Goal: Transaction & Acquisition: Purchase product/service

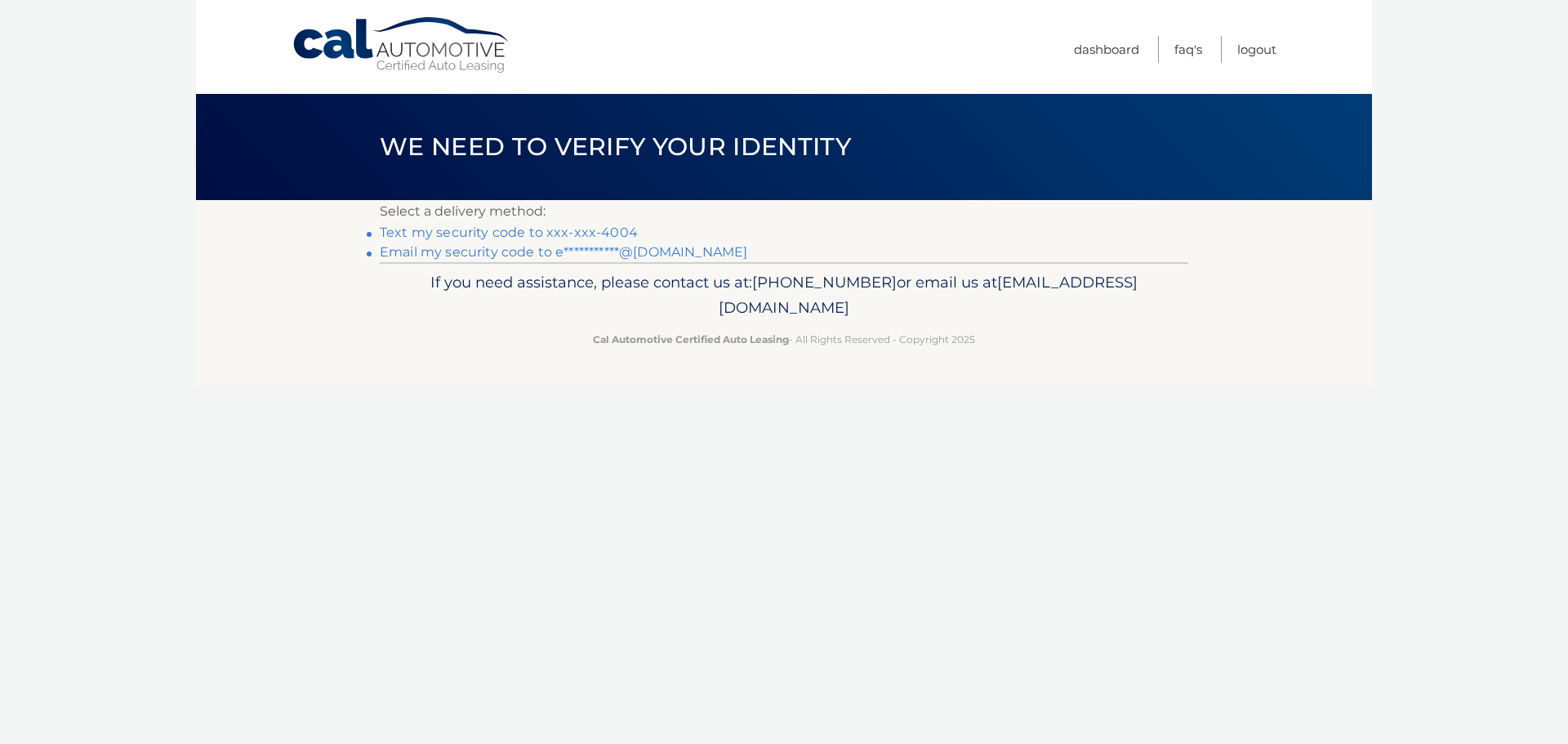
click at [489, 237] on link "Text my security code to xxx-xxx-4004" at bounding box center [509, 232] width 258 height 15
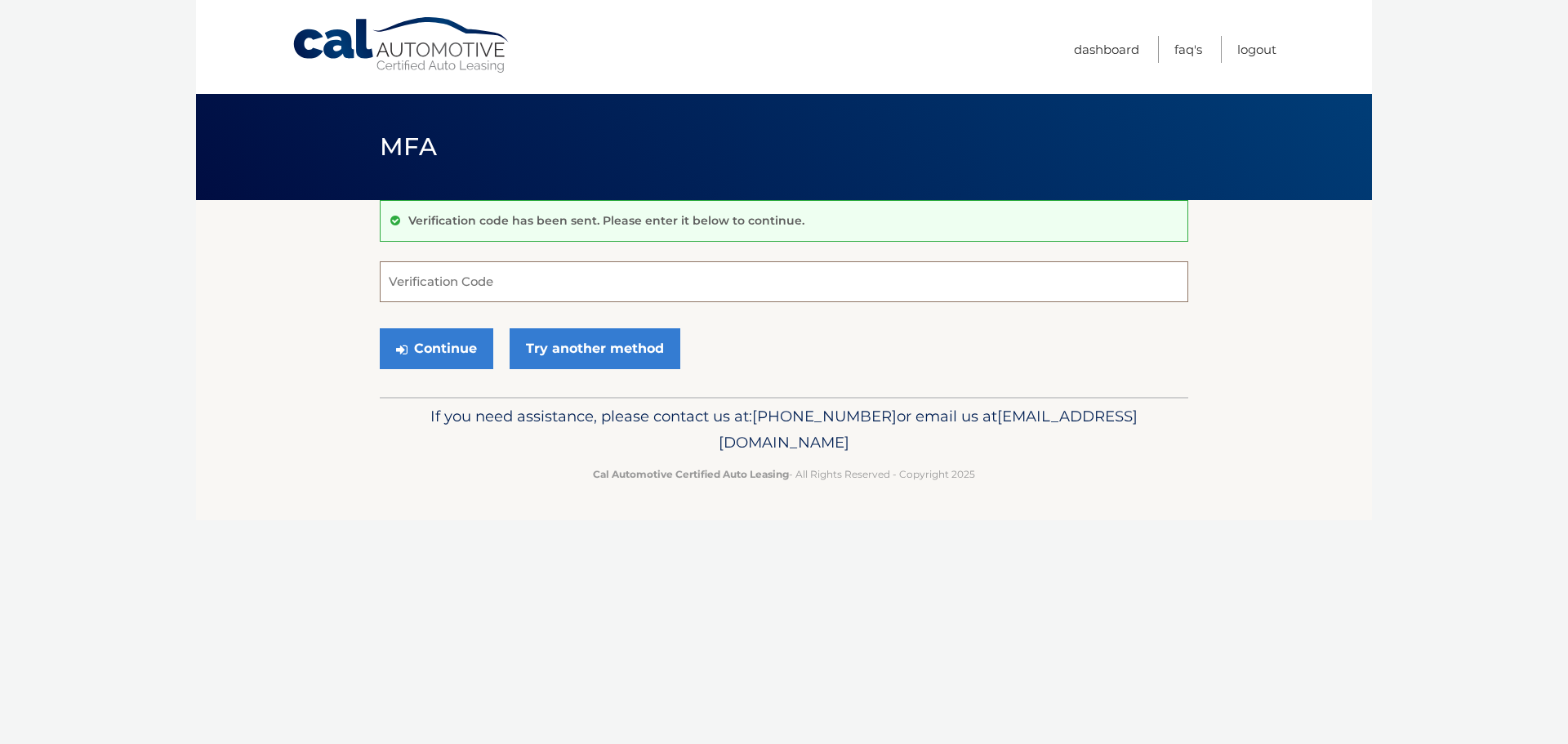
click at [520, 282] on input "Verification Code" at bounding box center [784, 281] width 809 height 40
type input "752663"
click at [451, 361] on button "Continue" at bounding box center [437, 348] width 114 height 40
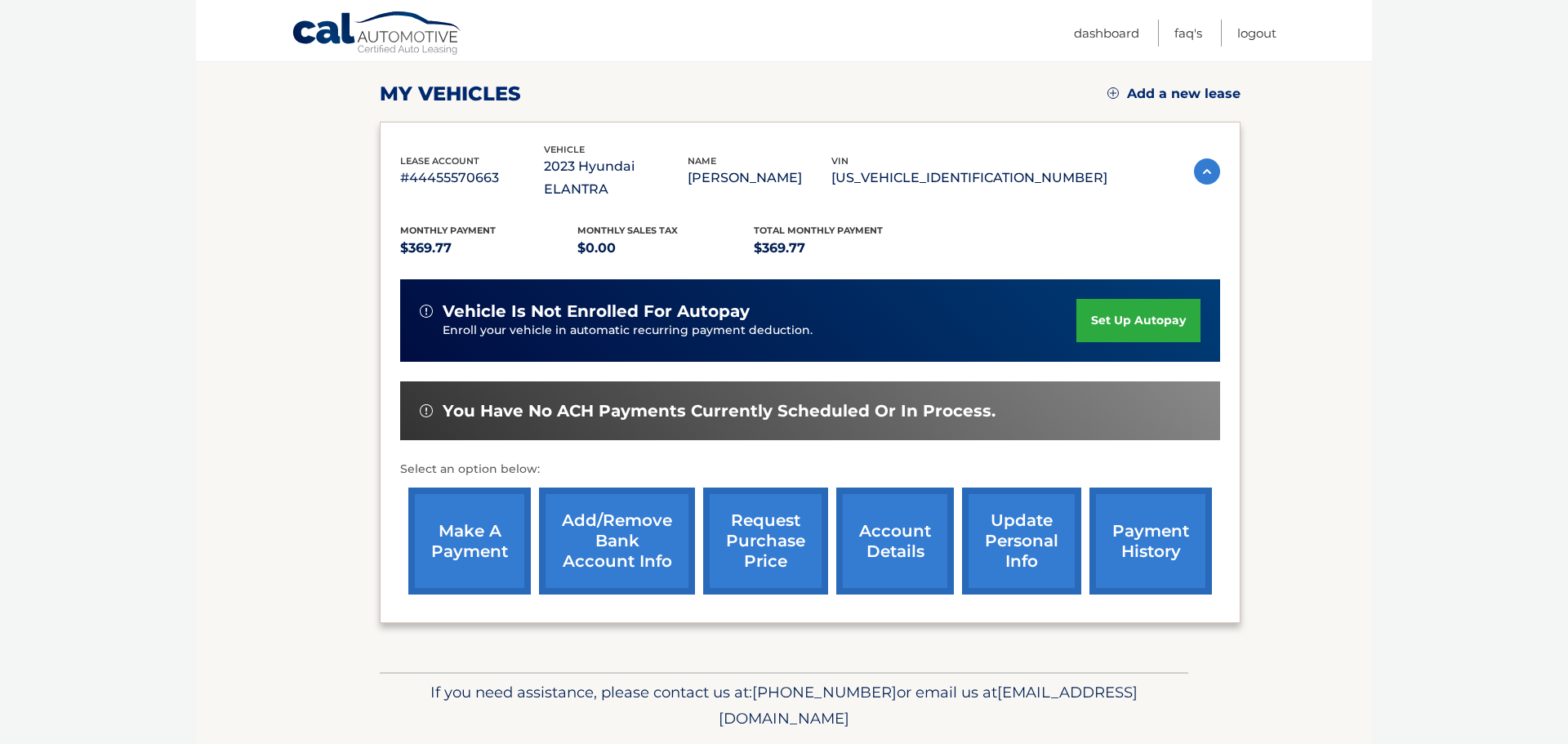
scroll to position [246, 0]
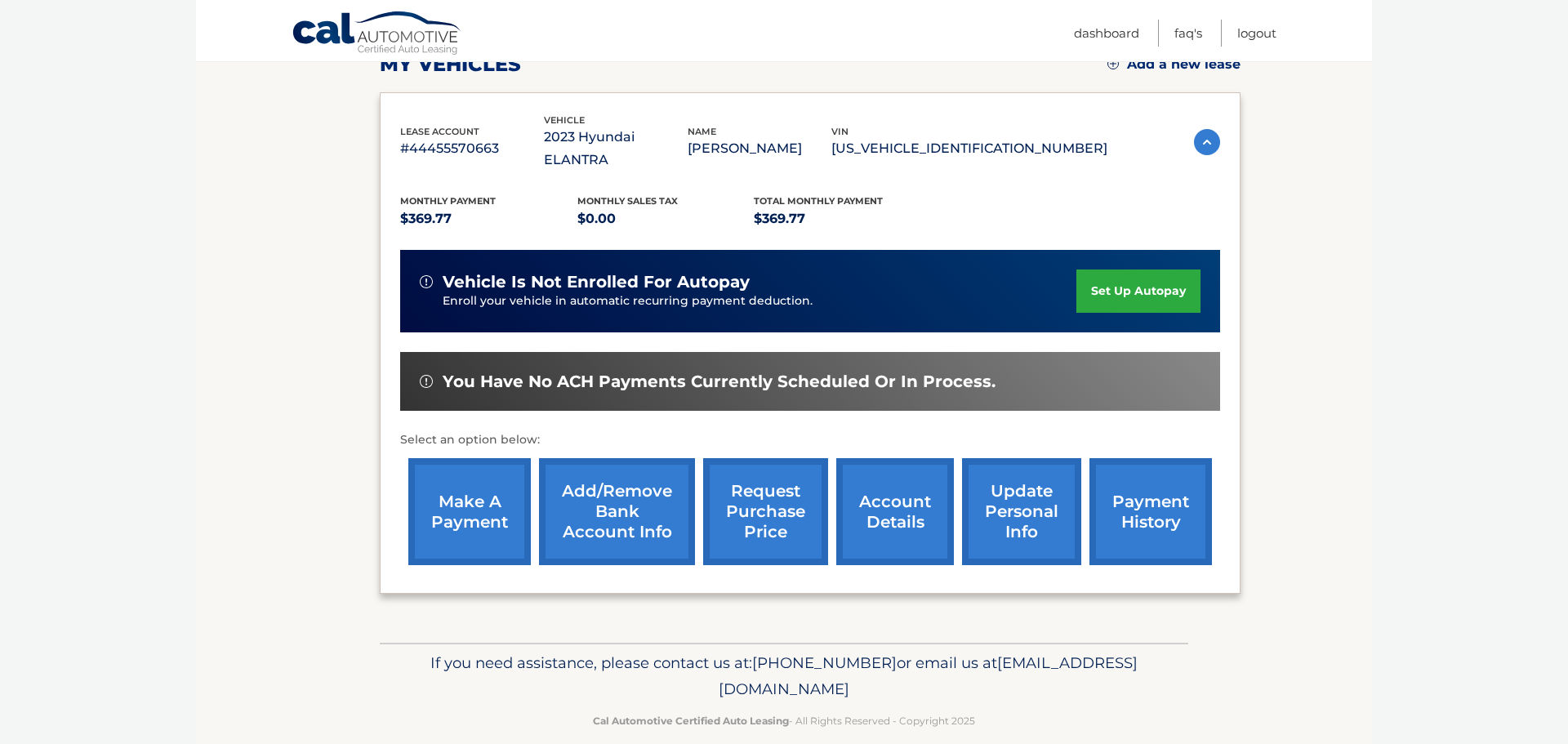
click at [486, 510] on link "make a payment" at bounding box center [470, 512] width 122 height 107
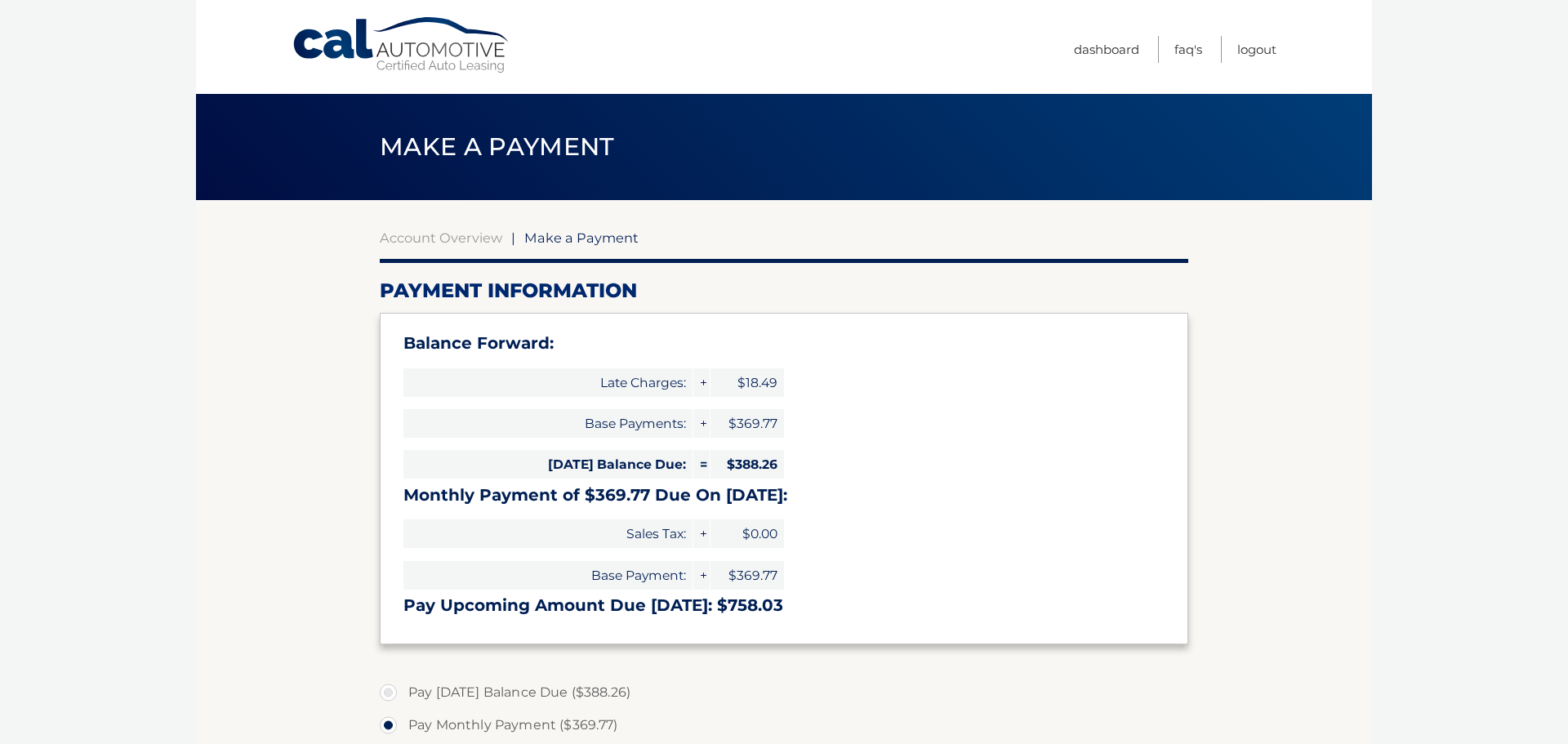
select select "YWRiOGU1NDMtZGY3Mi00YTUzLWFjM2MtNjBkNTU5NzAwZjAx"
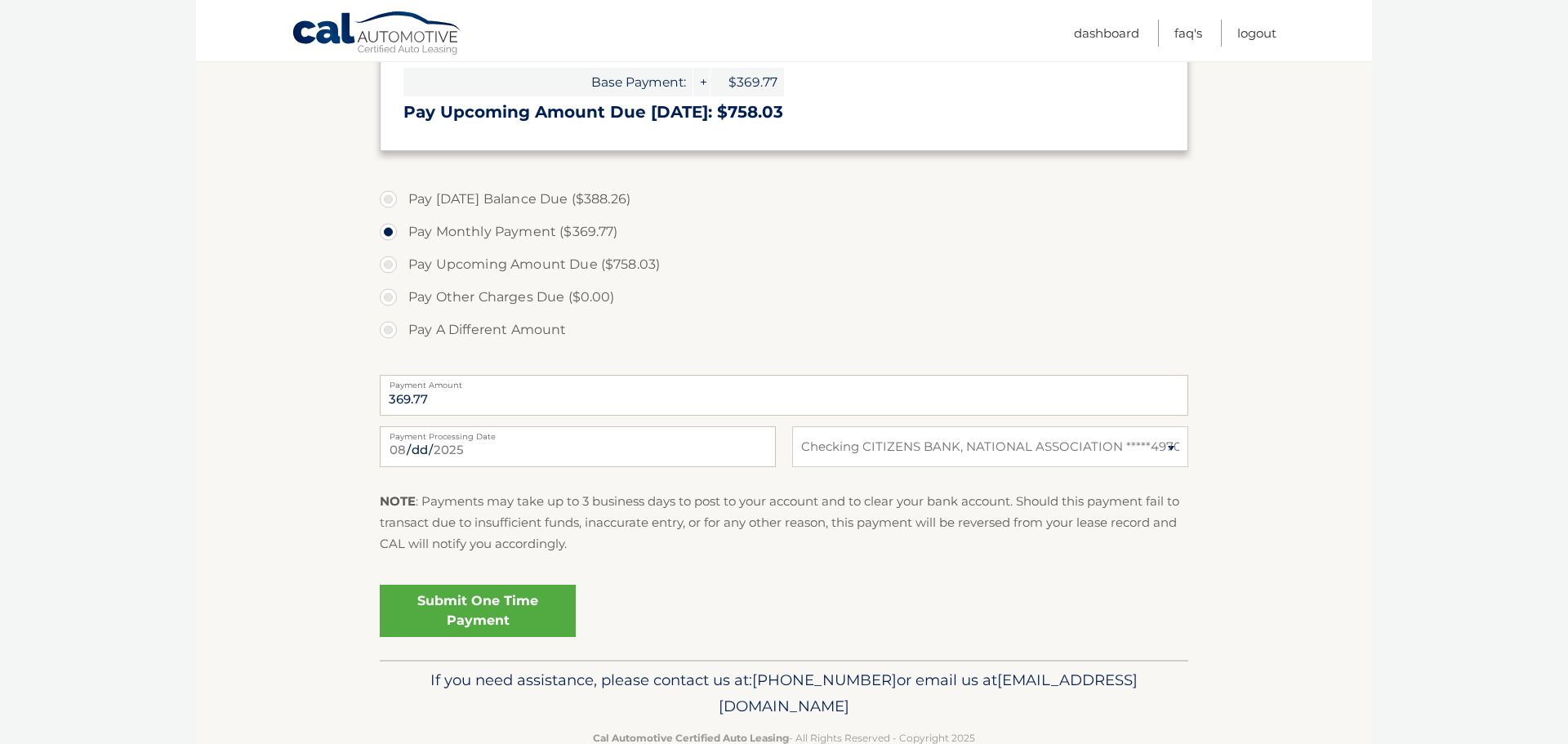
scroll to position [513, 0]
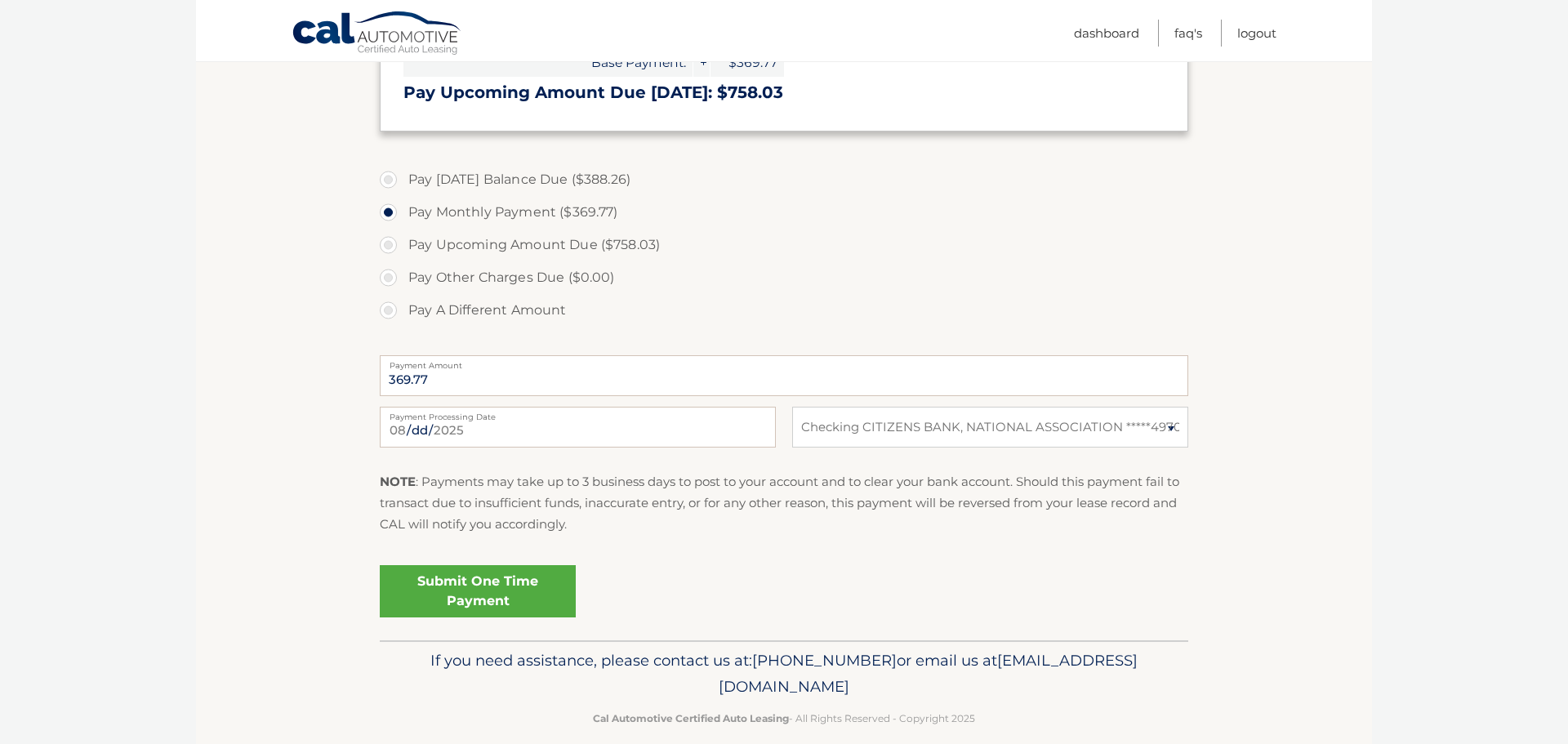
click at [501, 596] on link "Submit One Time Payment" at bounding box center [478, 591] width 196 height 52
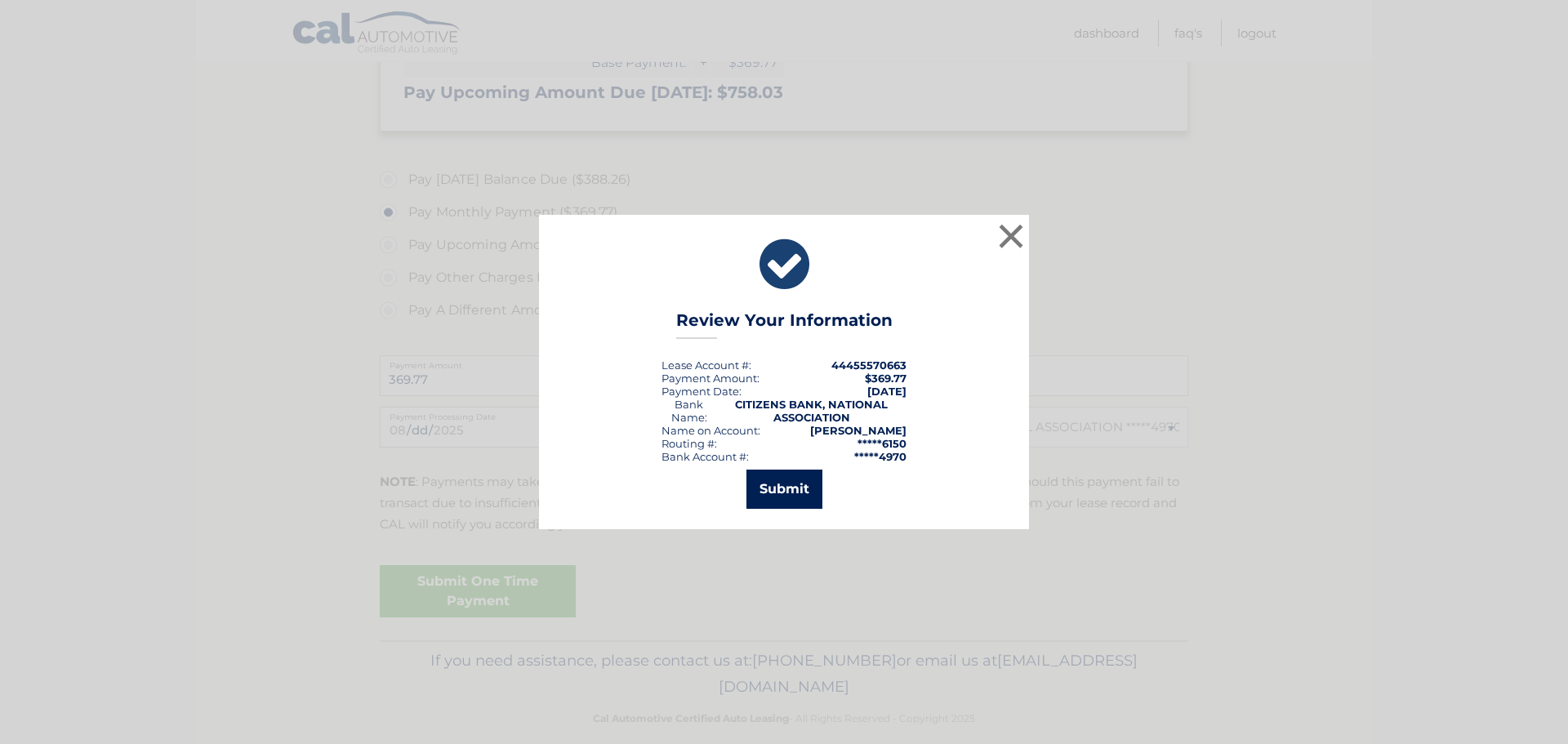
click at [776, 499] on button "Submit" at bounding box center [784, 489] width 76 height 40
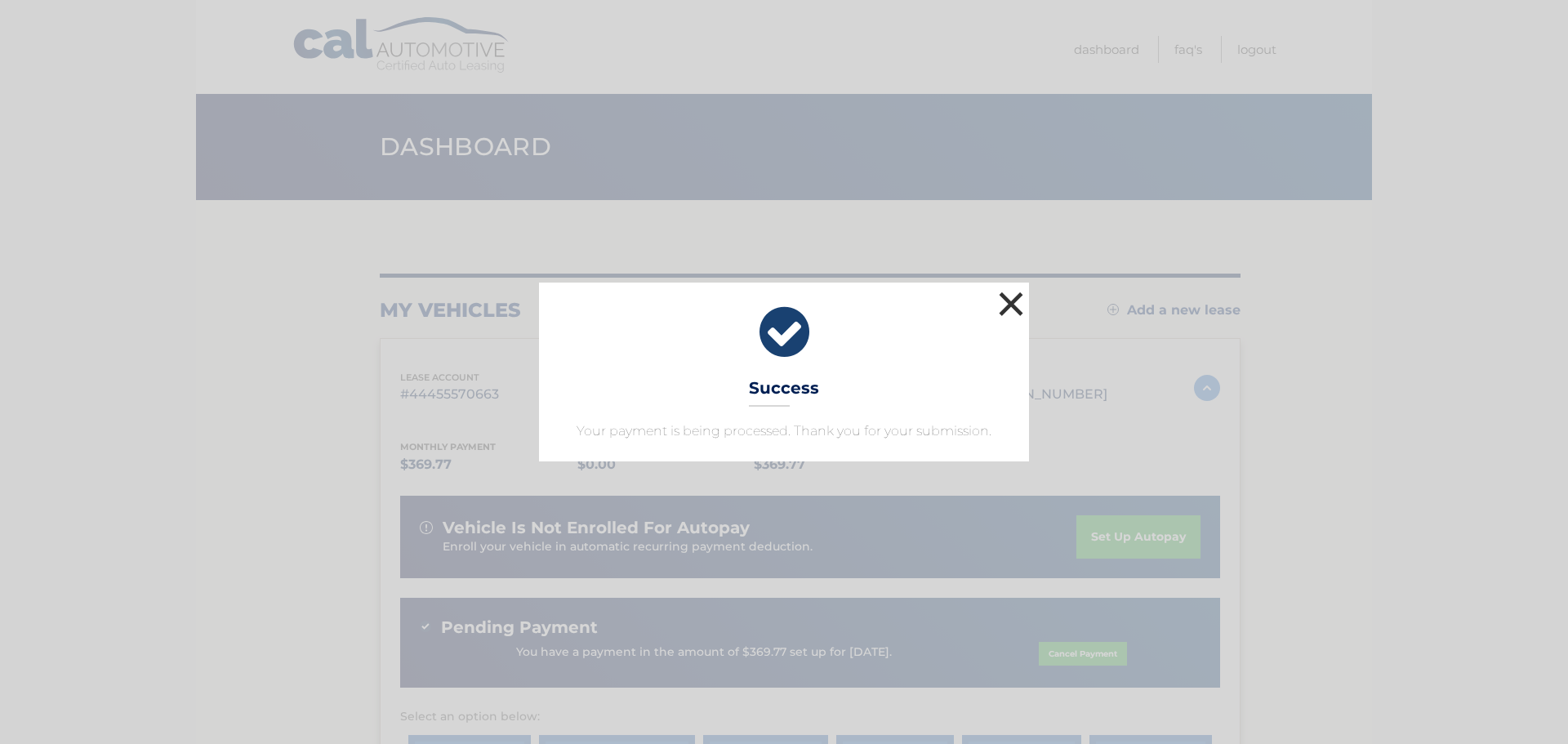
click at [1012, 309] on button "×" at bounding box center [1011, 304] width 33 height 33
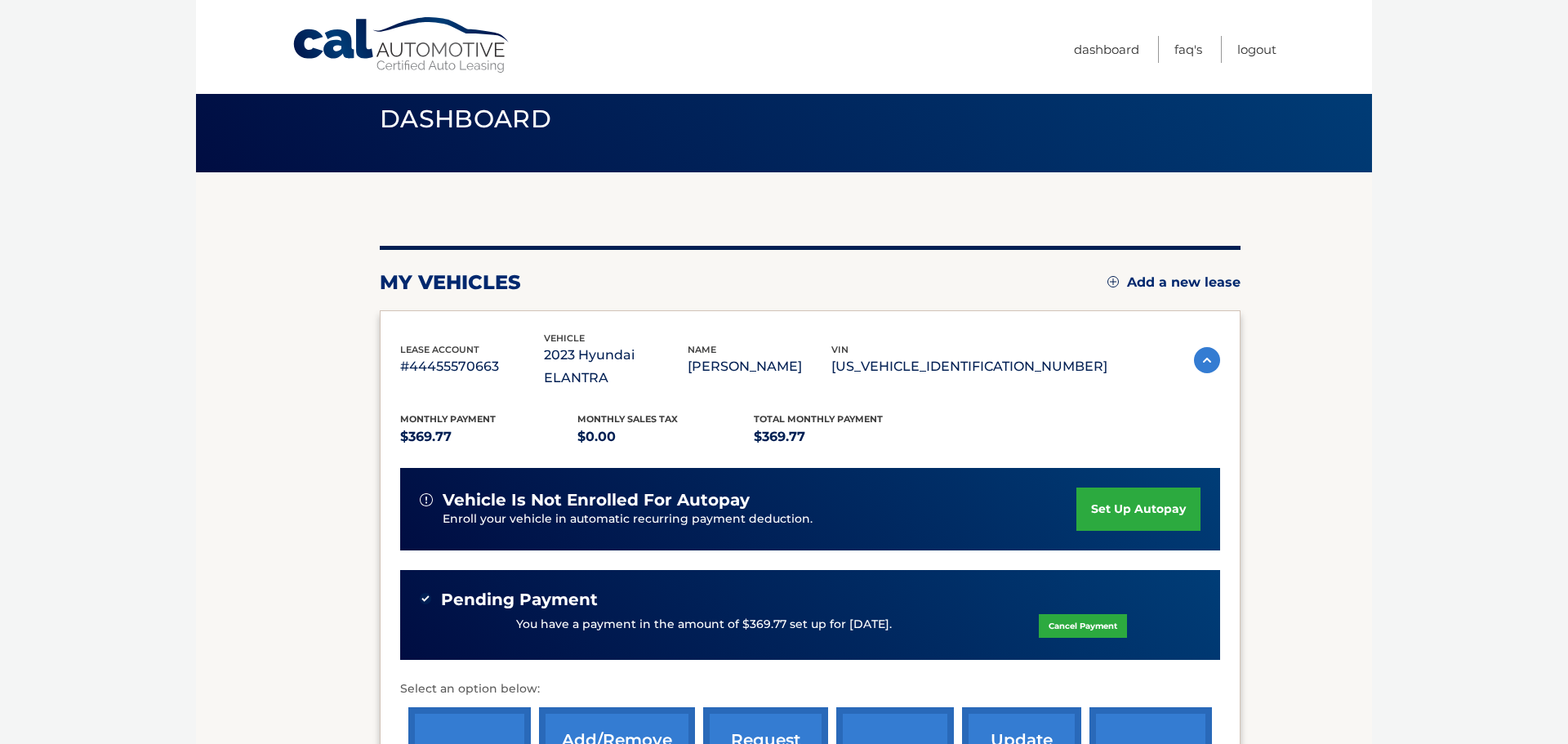
scroll to position [23, 0]
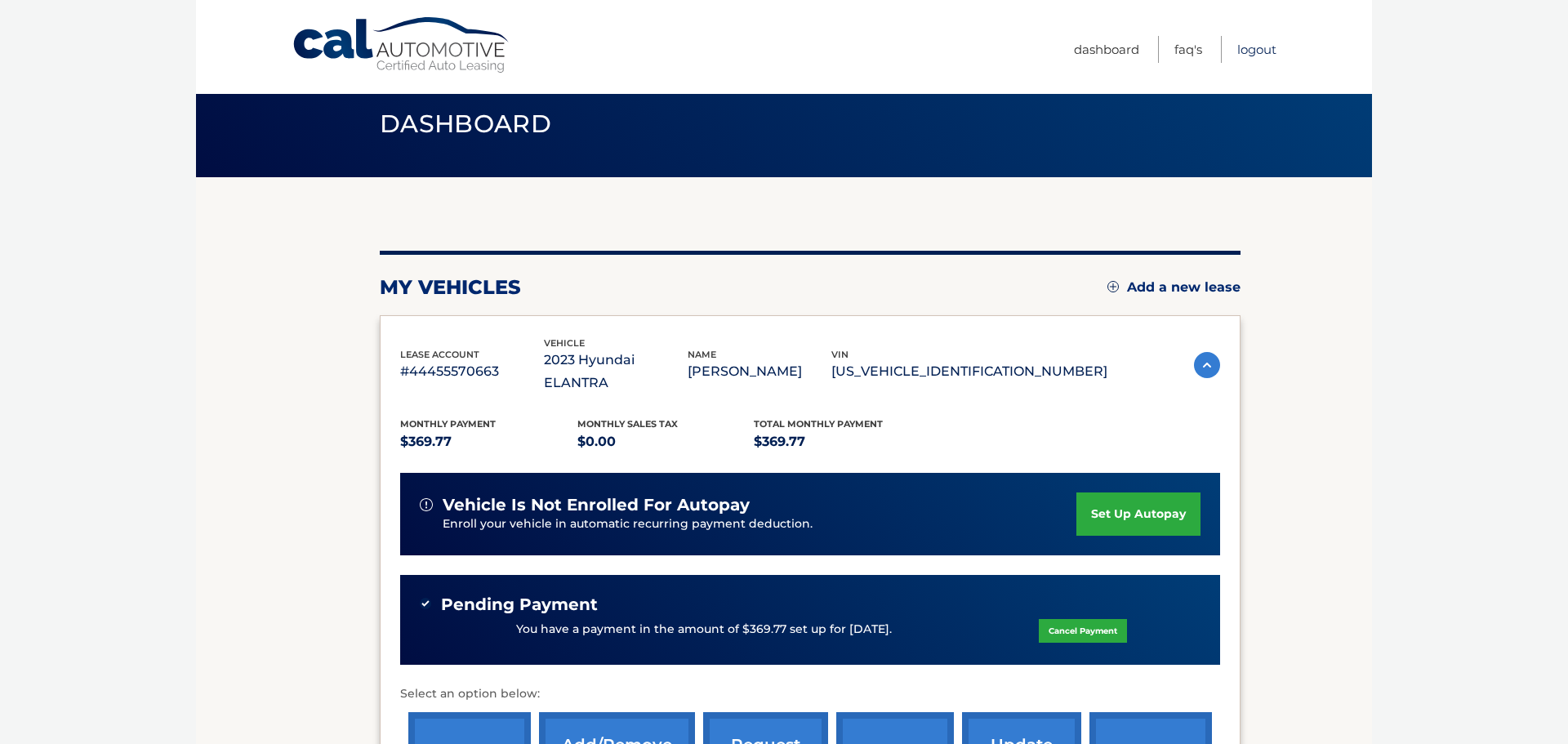
click at [1261, 54] on link "Logout" at bounding box center [1257, 49] width 40 height 27
